Goal: Book appointment/travel/reservation

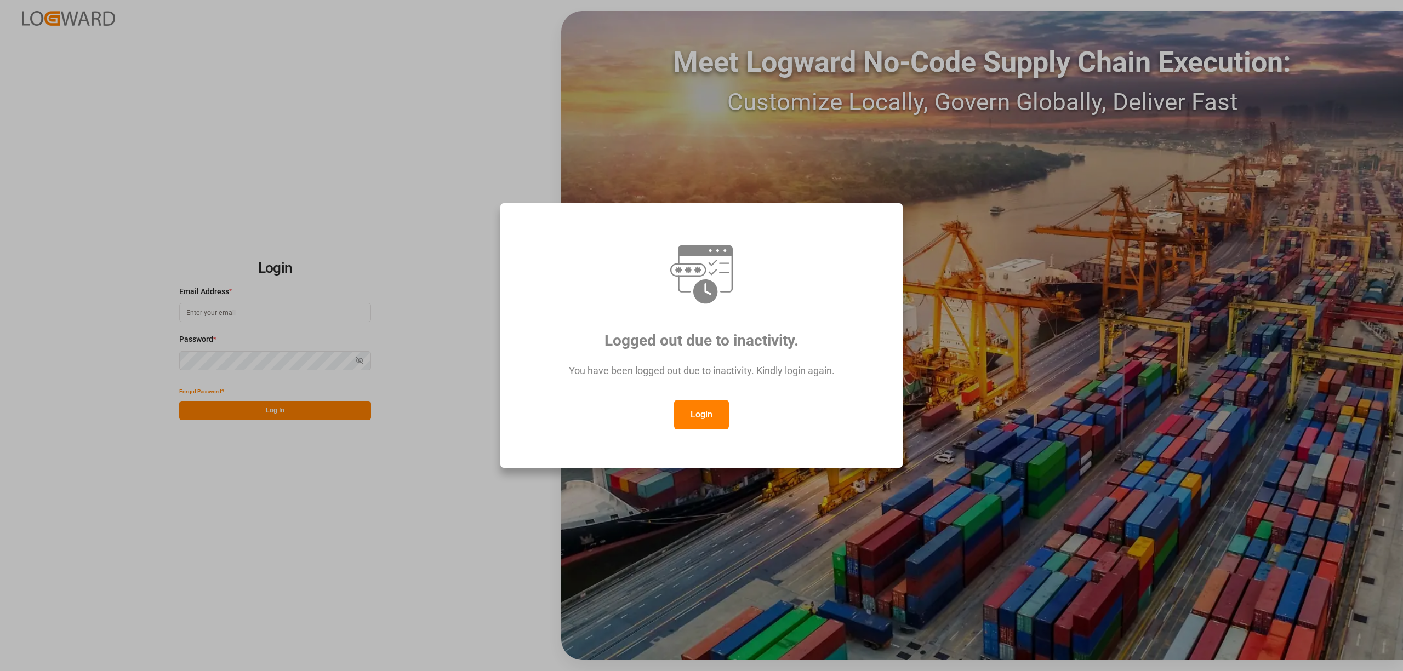
click at [710, 412] on button "Login" at bounding box center [701, 415] width 55 height 30
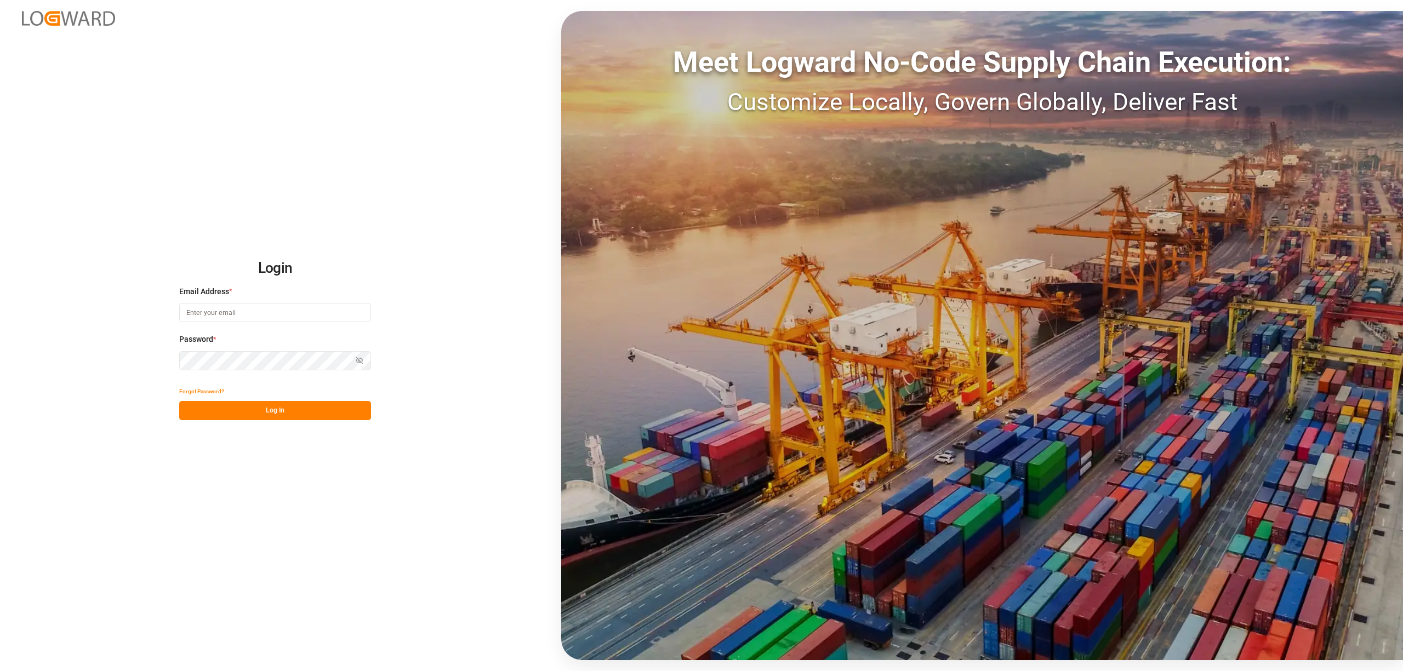
click at [282, 308] on input at bounding box center [275, 312] width 192 height 19
type input "[EMAIL_ADDRESS][PERSON_NAME][DOMAIN_NAME]"
click at [285, 416] on button "Log In" at bounding box center [275, 410] width 192 height 19
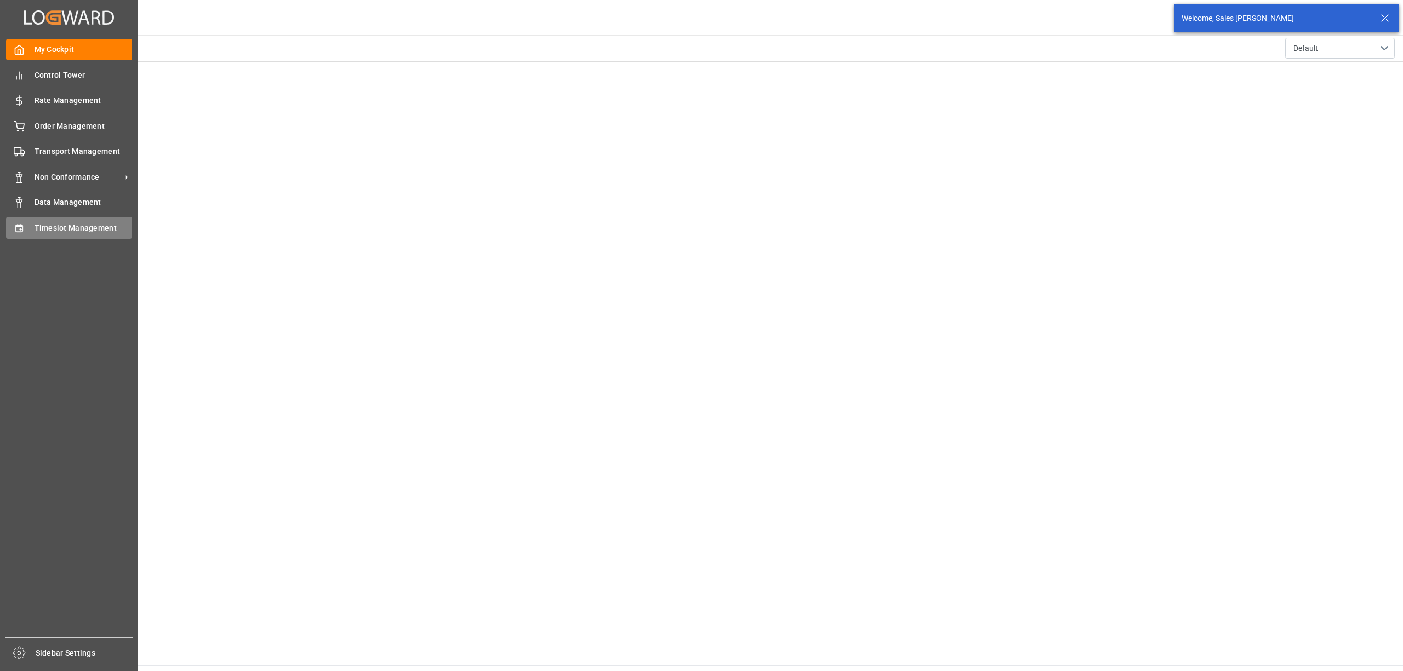
click at [26, 220] on div "Timeslot Management Timeslot Management" at bounding box center [69, 227] width 126 height 21
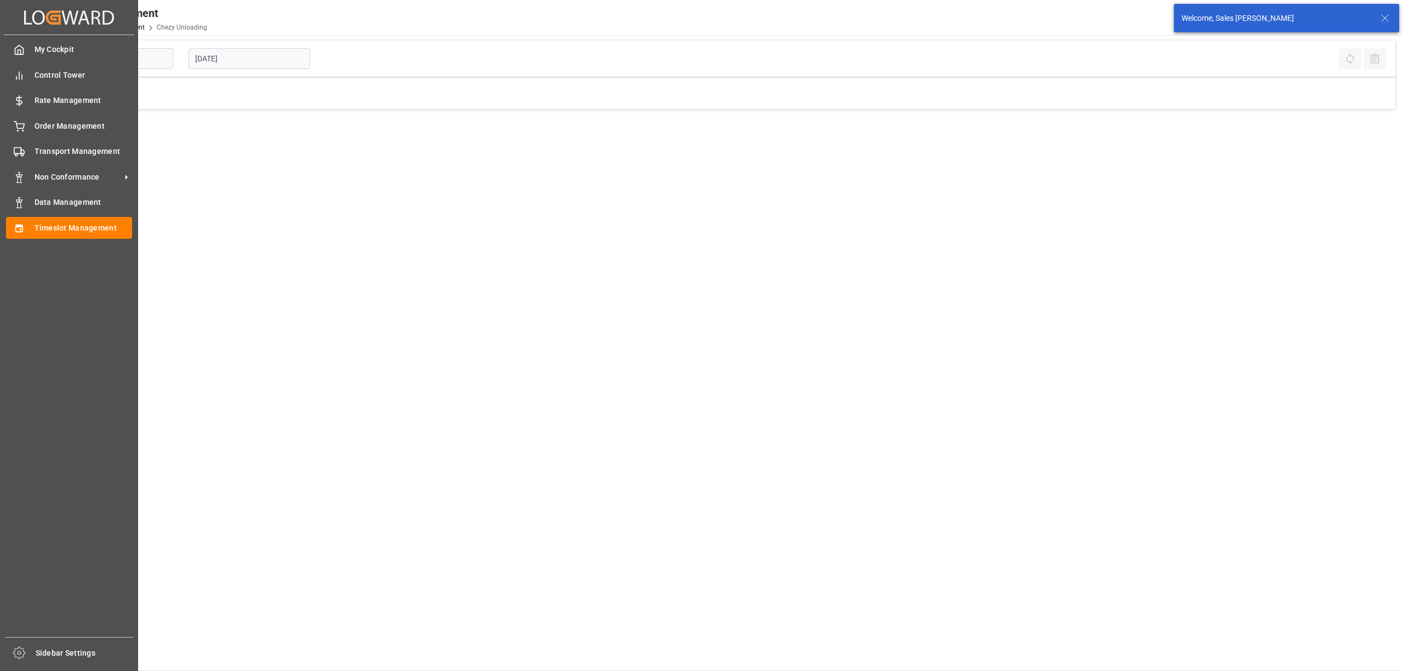
type input "Chezy Unloading"
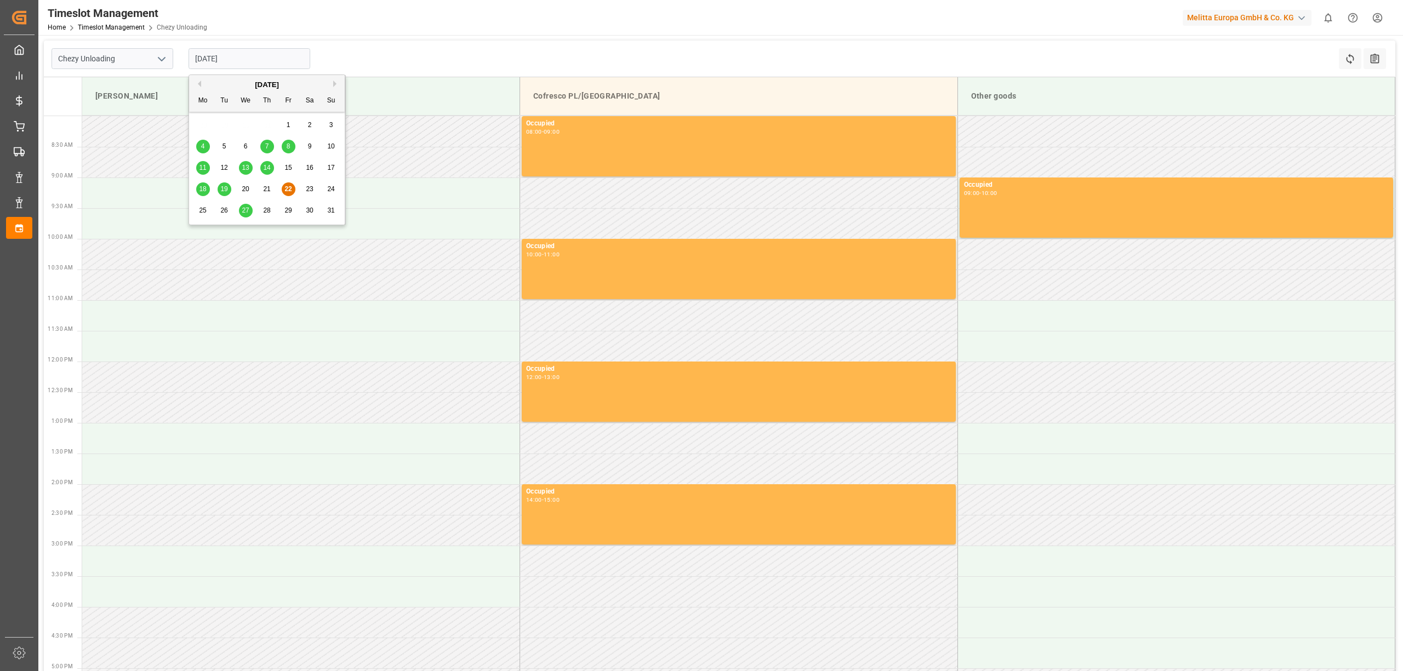
click at [220, 55] on input "[DATE]" at bounding box center [249, 58] width 122 height 21
click at [247, 211] on span "27" at bounding box center [245, 211] width 7 height 8
type input "[DATE]"
